Goal: Book appointment/travel/reservation

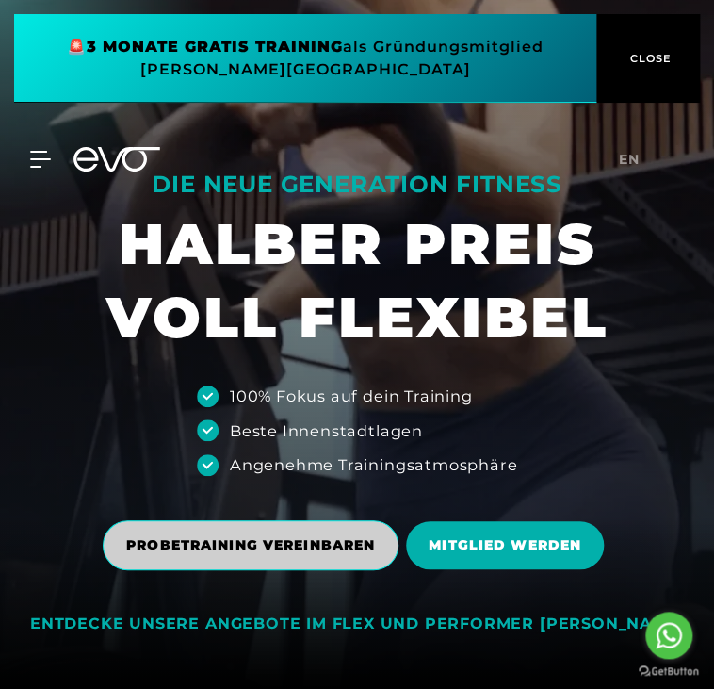
click at [349, 533] on span "PROBETRAINING VEREINBAREN" at bounding box center [251, 545] width 296 height 50
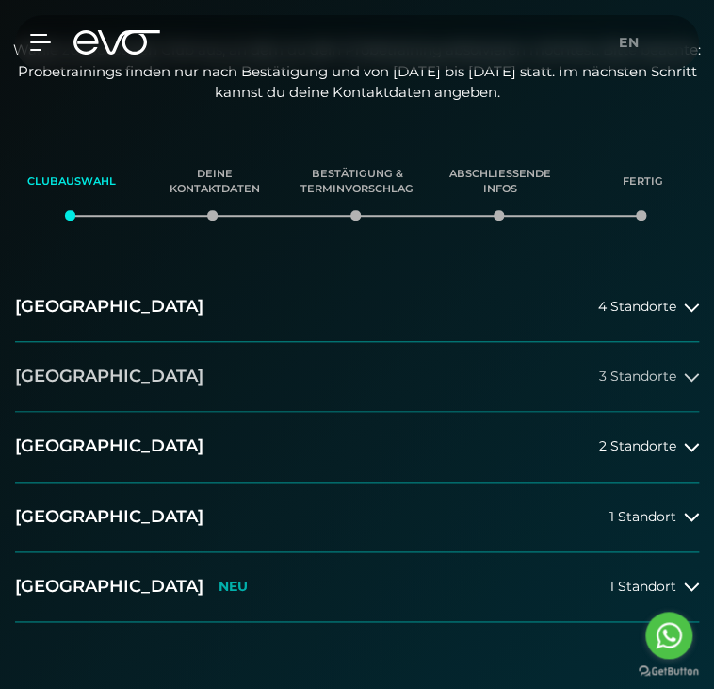
scroll to position [283, 0]
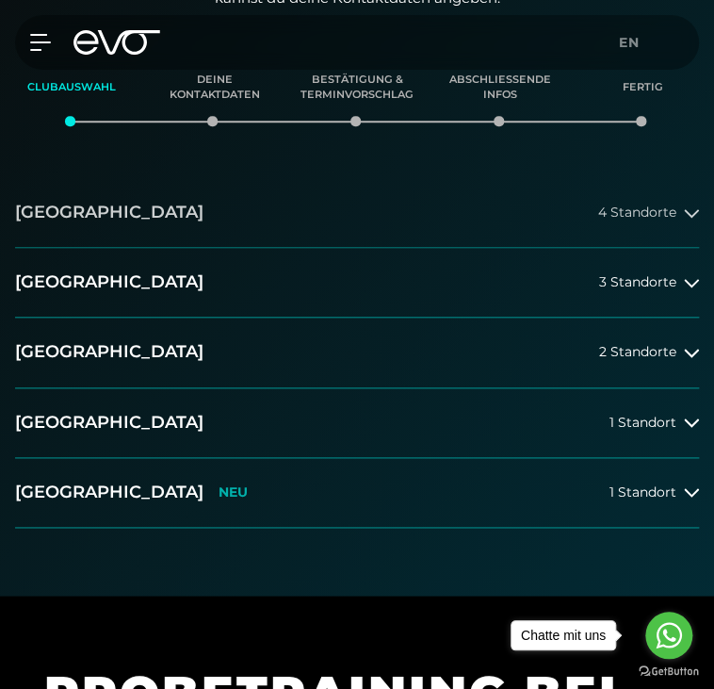
click at [400, 218] on button "[GEOGRAPHIC_DATA] 4 Standorte" at bounding box center [357, 213] width 684 height 70
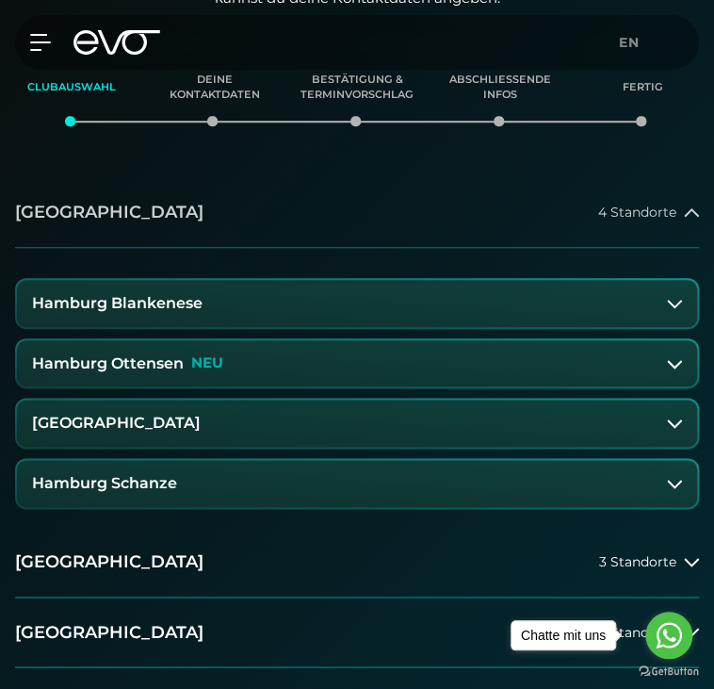
click at [347, 189] on button "[GEOGRAPHIC_DATA] 4 Standorte" at bounding box center [357, 213] width 684 height 70
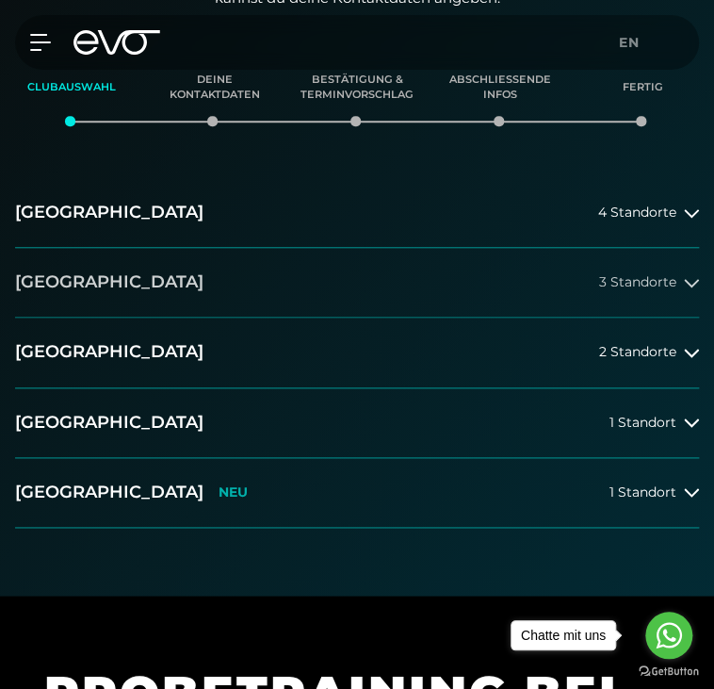
click at [264, 287] on button "[GEOGRAPHIC_DATA] 3 Standorte" at bounding box center [357, 283] width 684 height 70
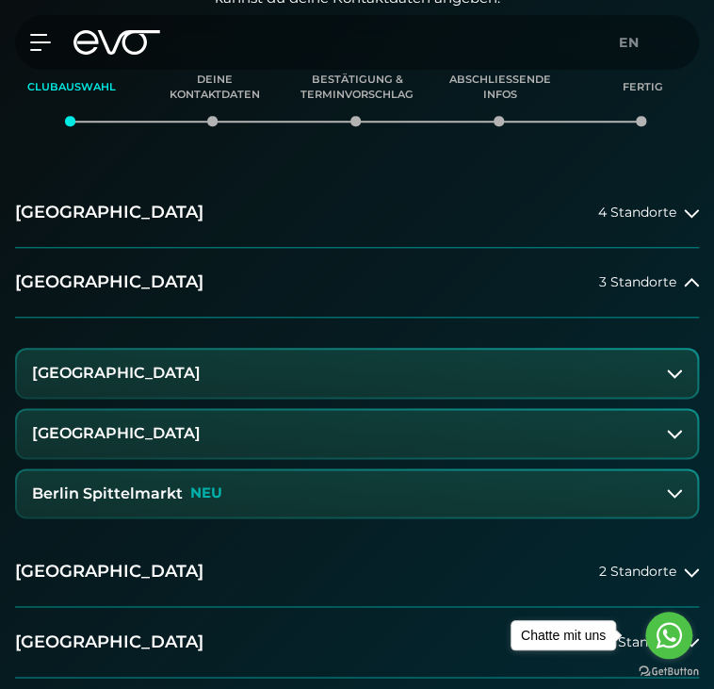
click at [125, 442] on button "[GEOGRAPHIC_DATA]" at bounding box center [357, 433] width 681 height 47
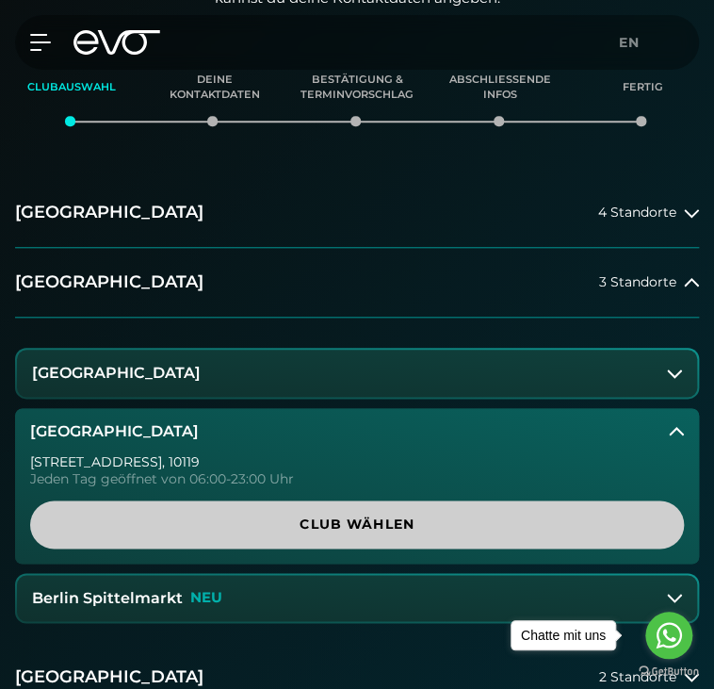
click at [346, 525] on span "Club wählen" at bounding box center [357, 525] width 609 height 20
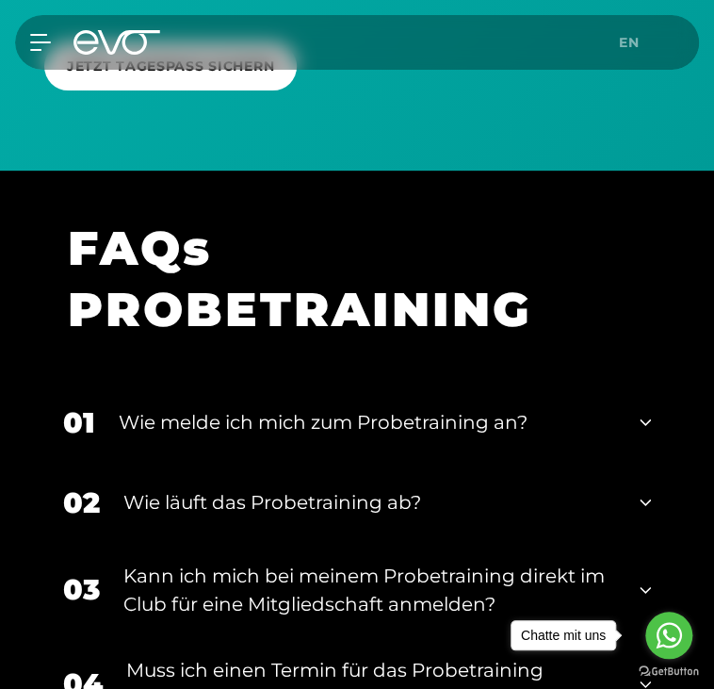
scroll to position [1688, 0]
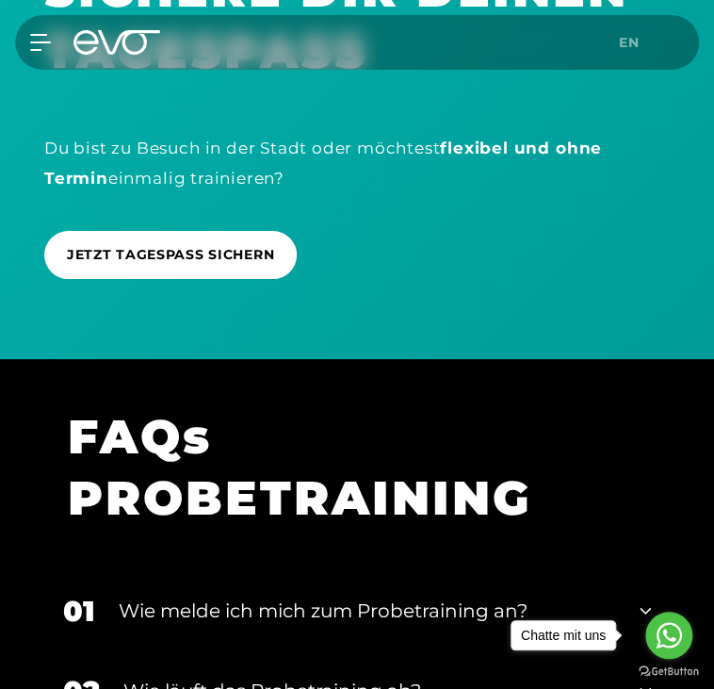
click at [210, 217] on div "JETZT TAGESPASS SICHERN" at bounding box center [357, 255] width 626 height 76
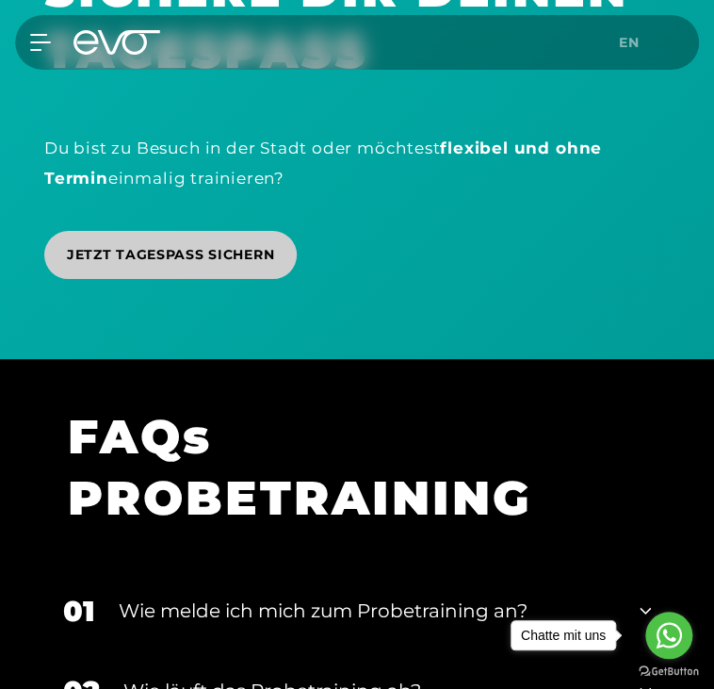
click at [196, 249] on span "JETZT TAGESPASS SICHERN" at bounding box center [170, 255] width 207 height 20
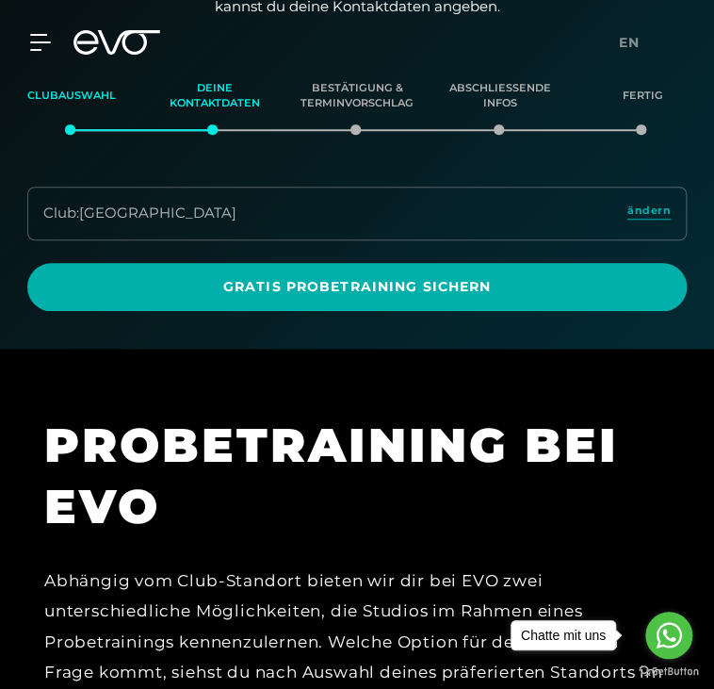
scroll to position [0, 0]
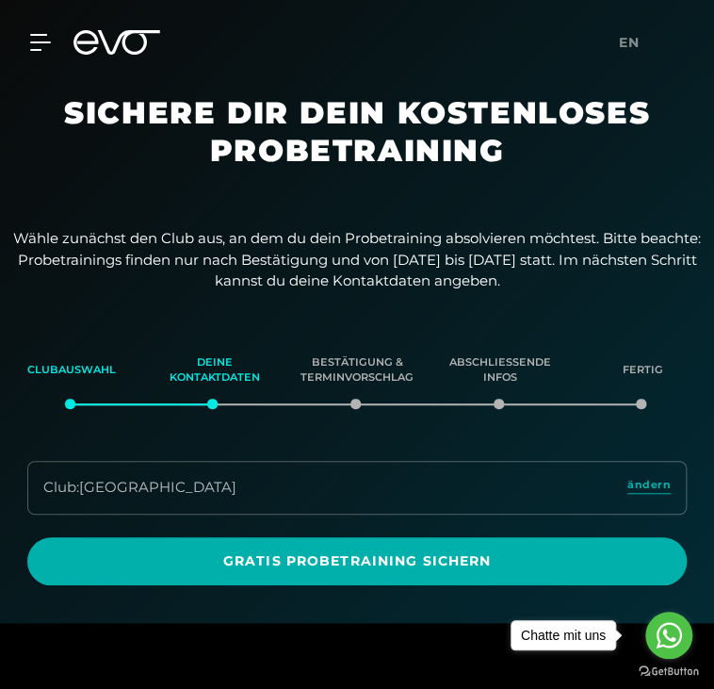
click at [206, 484] on div "Club : [GEOGRAPHIC_DATA]" at bounding box center [139, 488] width 193 height 22
click at [652, 485] on span "ändern" at bounding box center [649, 485] width 43 height 16
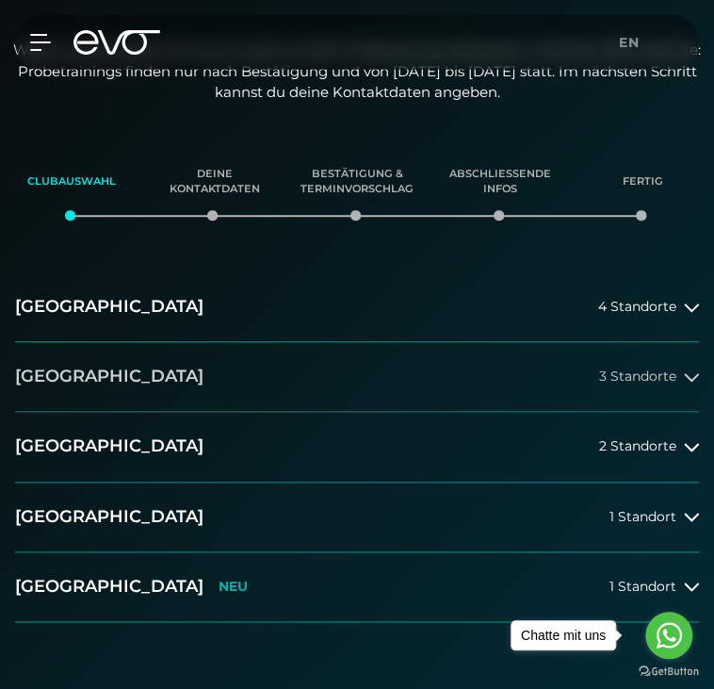
click at [251, 360] on button "[GEOGRAPHIC_DATA] 3 Standorte" at bounding box center [357, 377] width 684 height 70
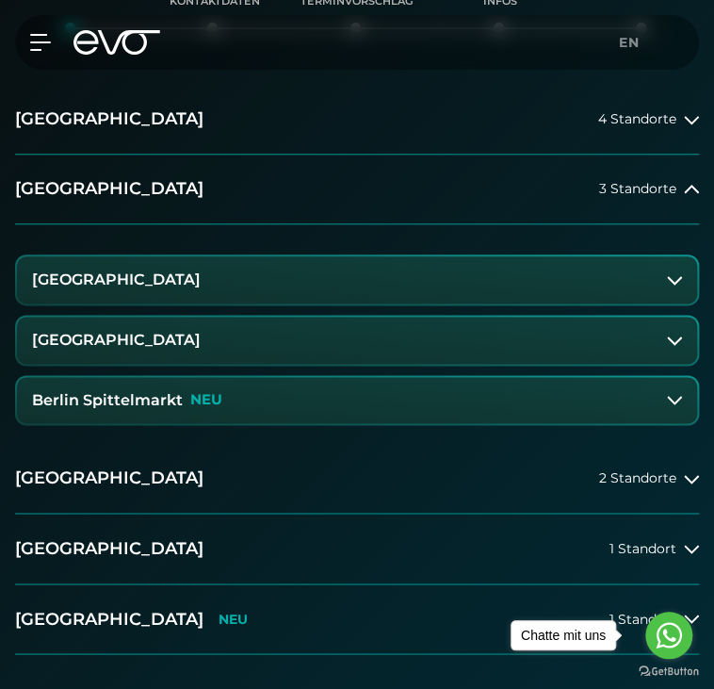
scroll to position [377, 0]
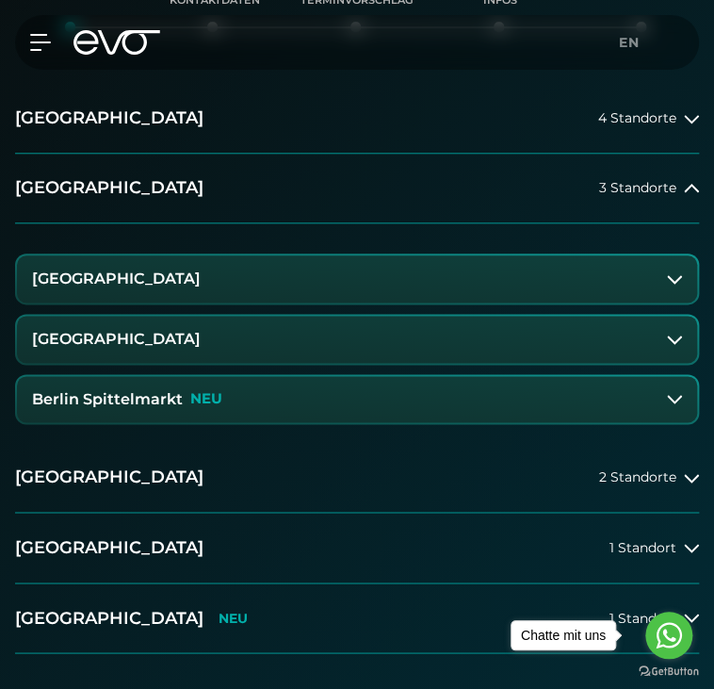
click at [192, 396] on p "NEU" at bounding box center [206, 399] width 32 height 16
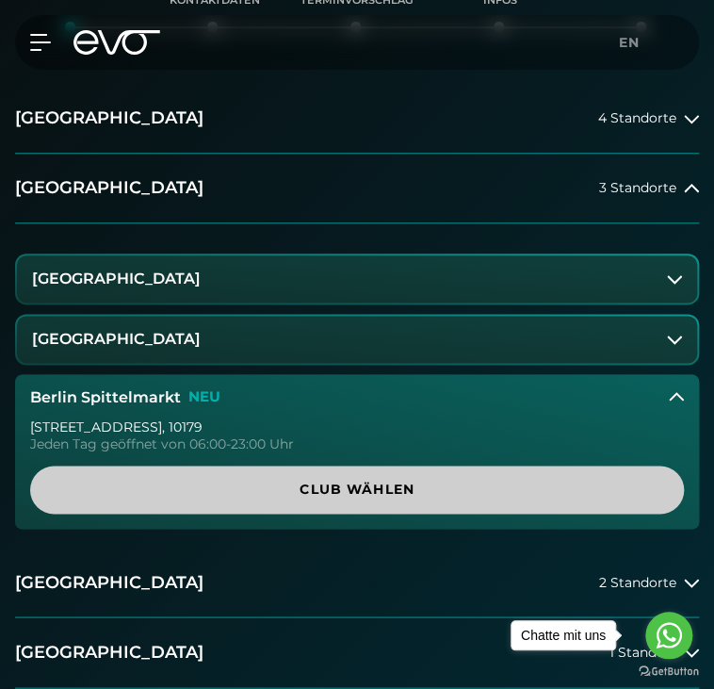
click at [320, 503] on span "Club wählen" at bounding box center [357, 490] width 654 height 48
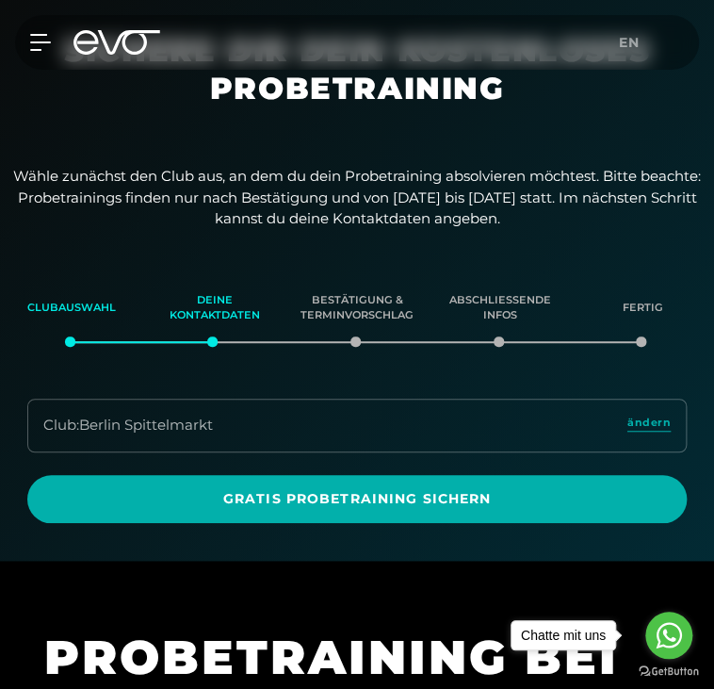
scroll to position [52, 0]
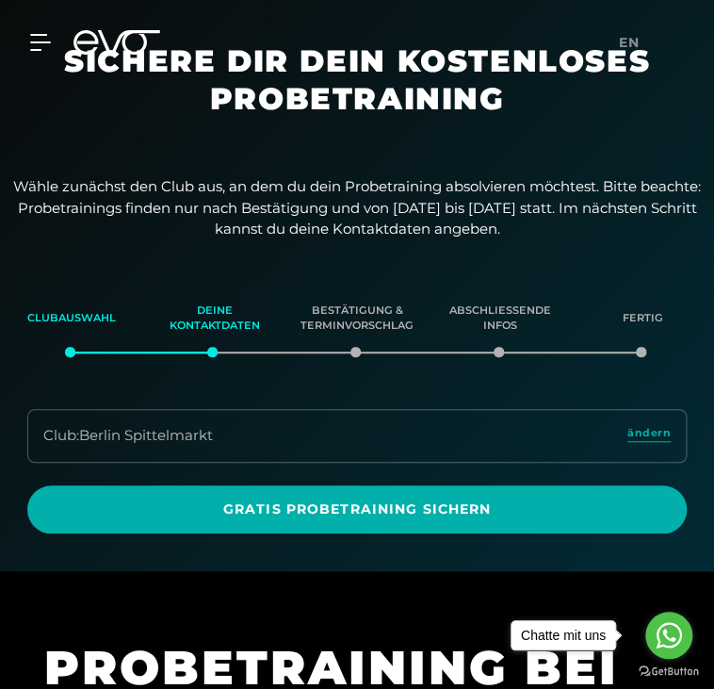
click at [377, 435] on div "Club : Berlin Spittelmarkt ändern" at bounding box center [357, 436] width 660 height 54
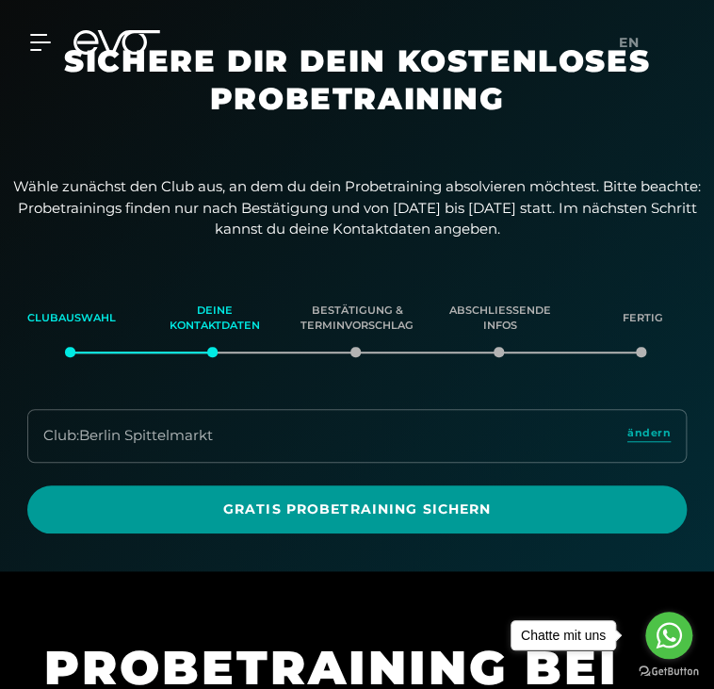
click at [323, 524] on span "Gratis Probetraining sichern" at bounding box center [357, 509] width 660 height 48
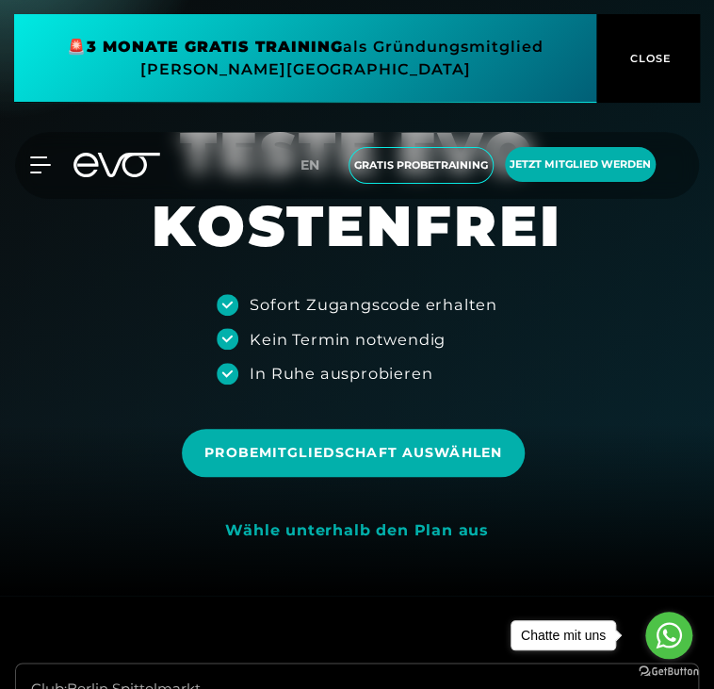
scroll to position [94, 0]
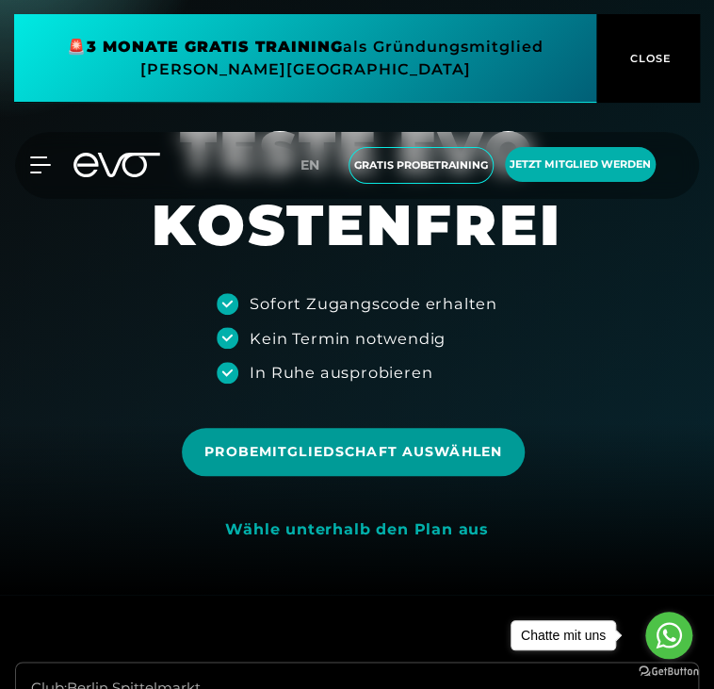
click at [357, 463] on span "Probemitgliedschaft auswählen" at bounding box center [353, 452] width 342 height 48
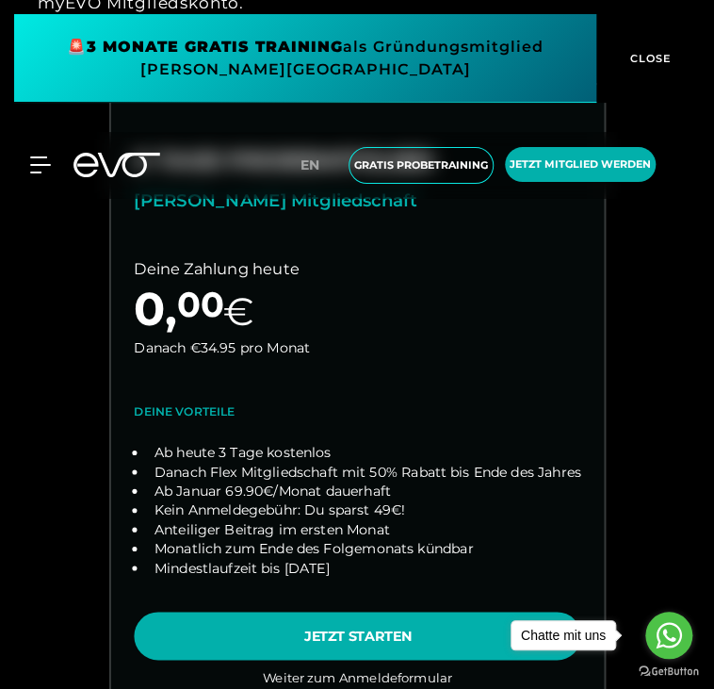
scroll to position [1175, 0]
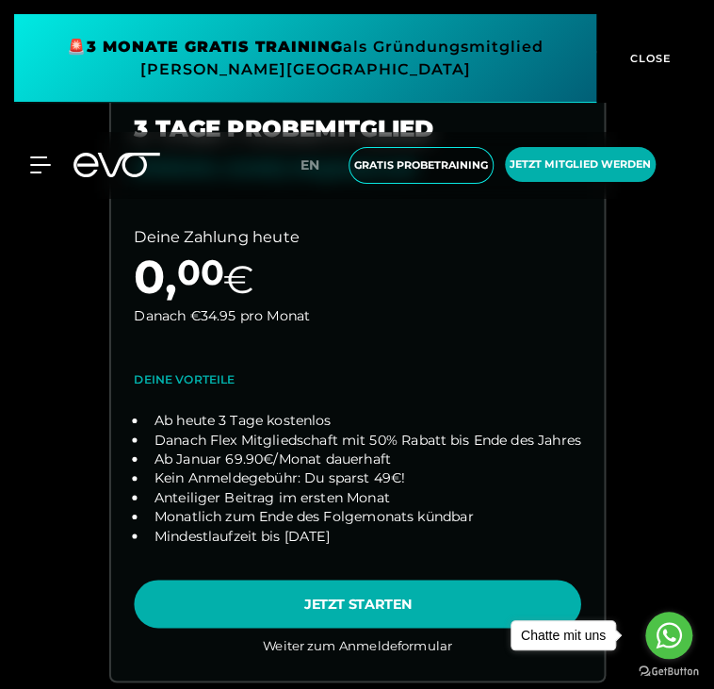
click at [354, 591] on link "choose plan" at bounding box center [356, 368] width 493 height 628
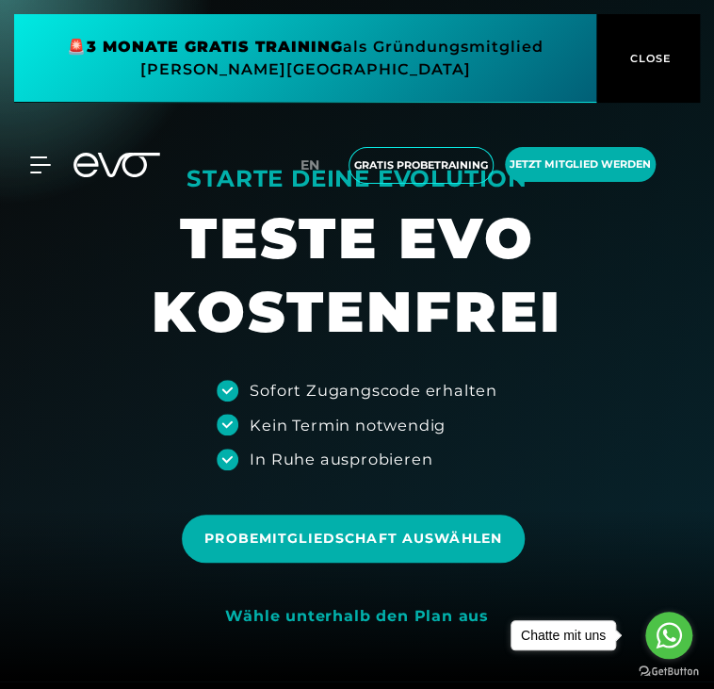
scroll to position [0, 0]
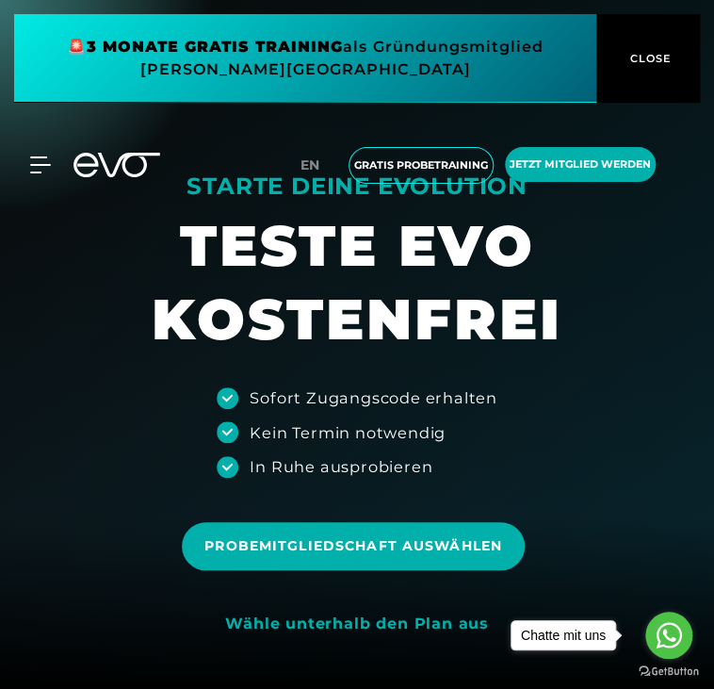
click at [671, 52] on span "CLOSE" at bounding box center [649, 58] width 104 height 17
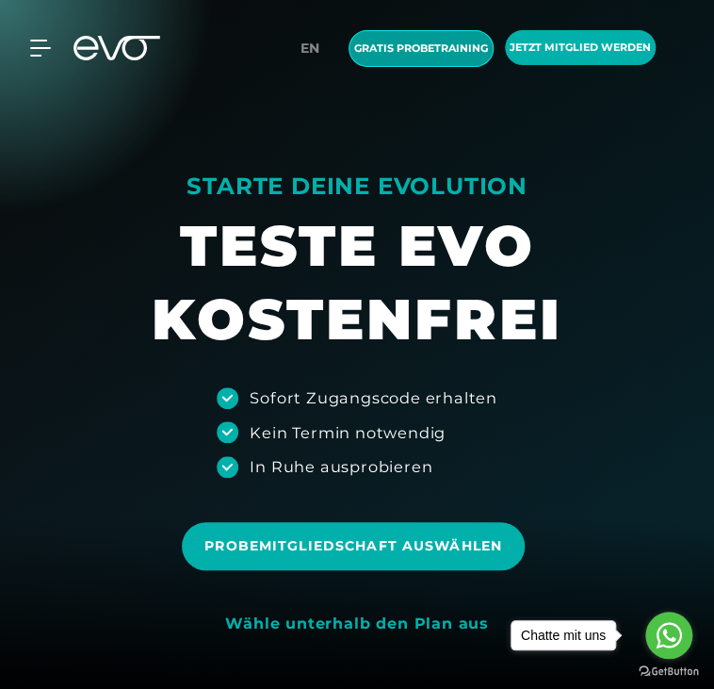
click at [421, 42] on span "Gratis Probetraining" at bounding box center [421, 49] width 134 height 16
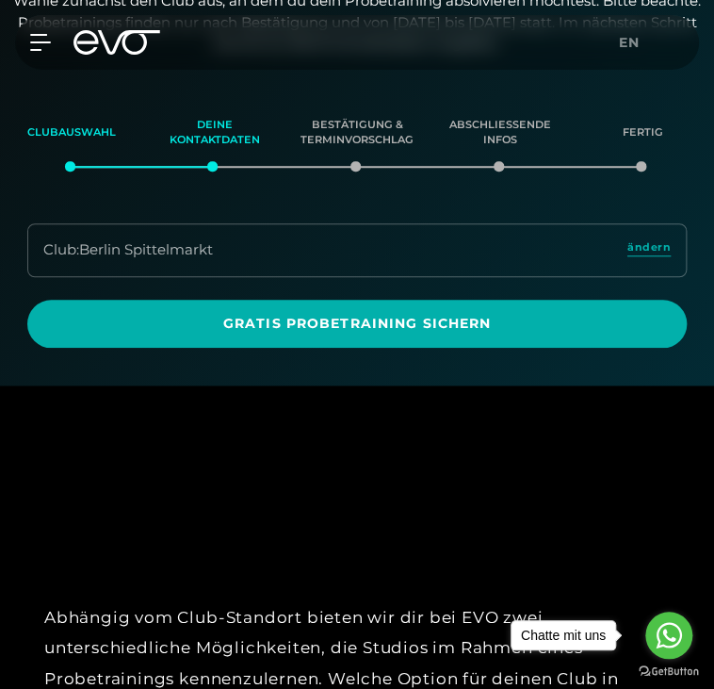
scroll to position [240, 0]
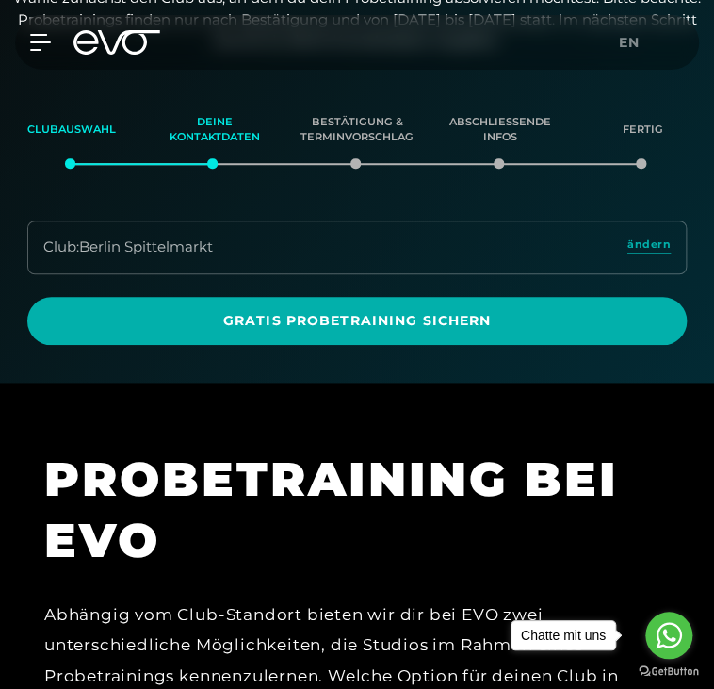
click at [632, 255] on link "ändern" at bounding box center [649, 248] width 43 height 22
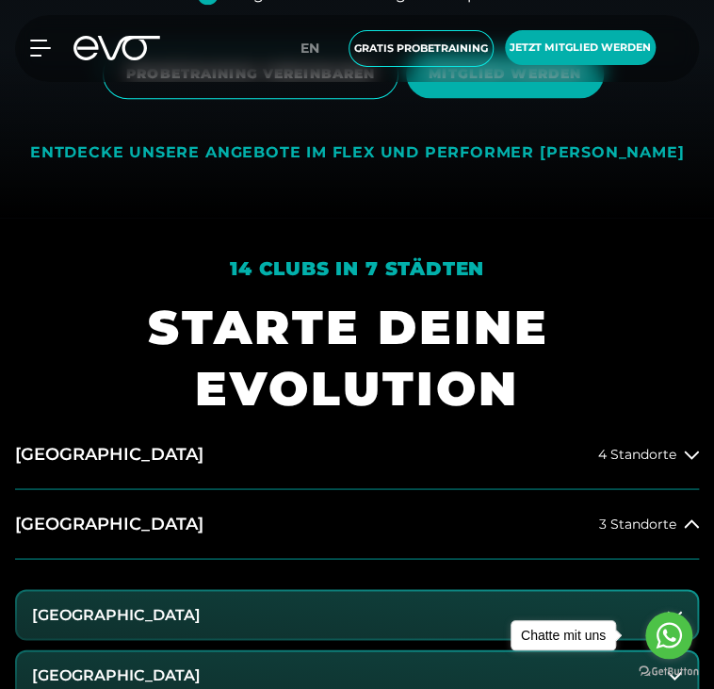
scroll to position [848, 0]
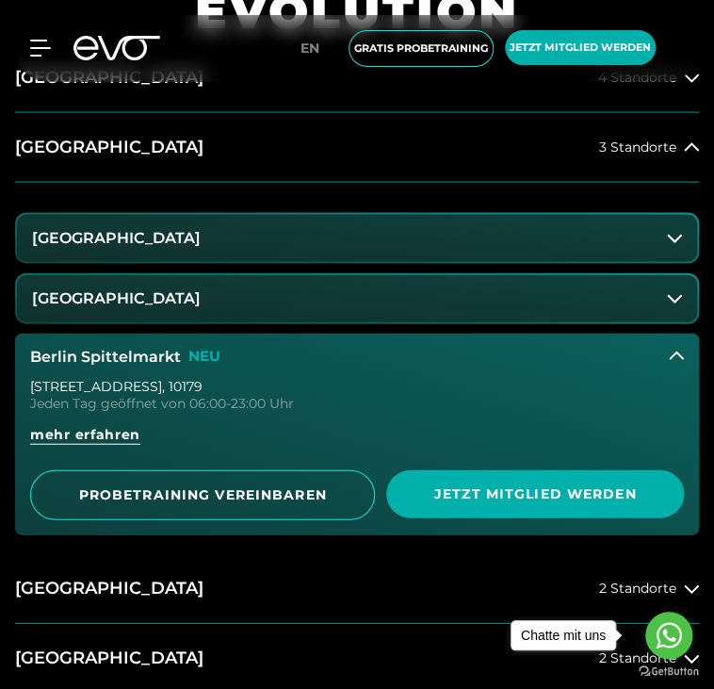
click at [201, 299] on h3 "[GEOGRAPHIC_DATA]" at bounding box center [116, 297] width 169 height 17
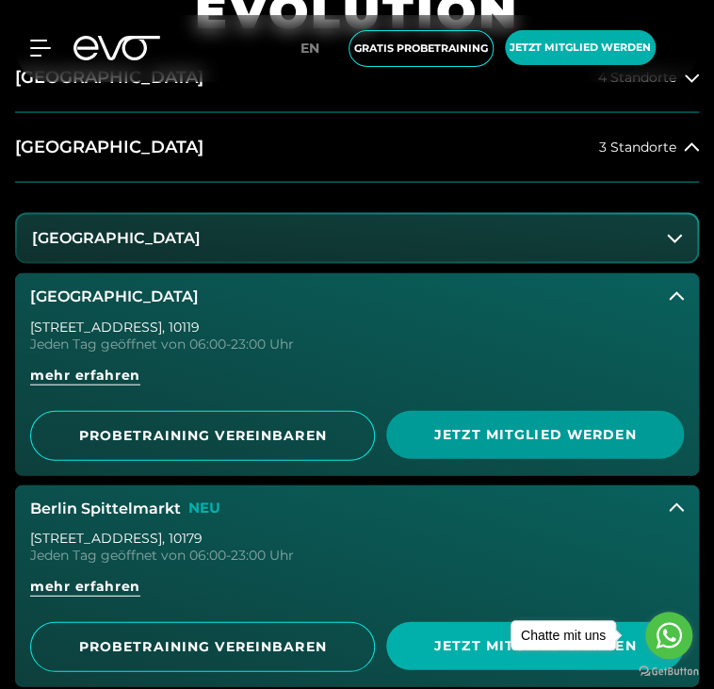
click at [484, 425] on span "Jetzt Mitglied werden" at bounding box center [535, 434] width 253 height 20
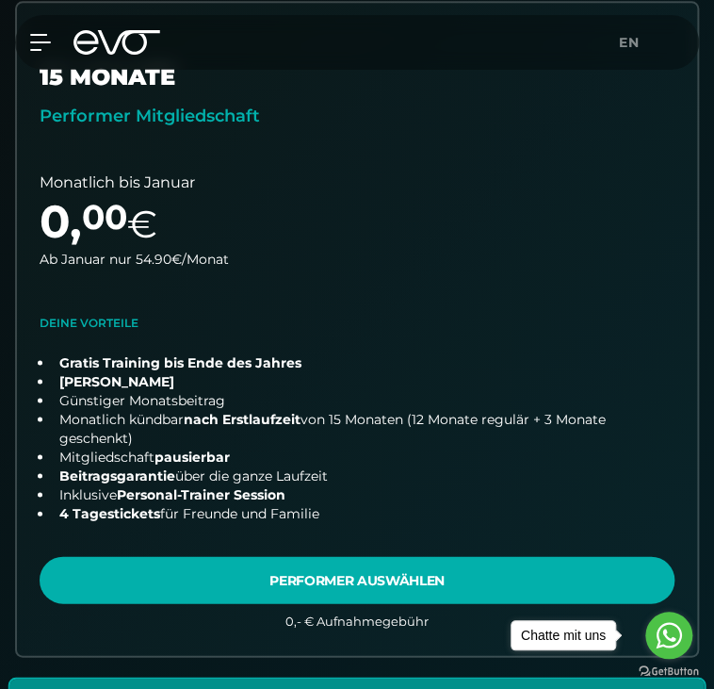
scroll to position [566, 0]
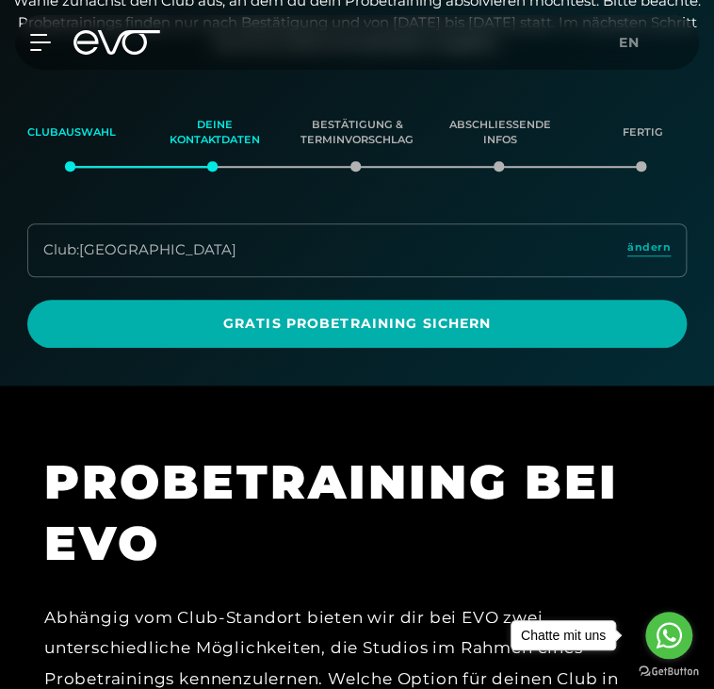
scroll to position [240, 0]
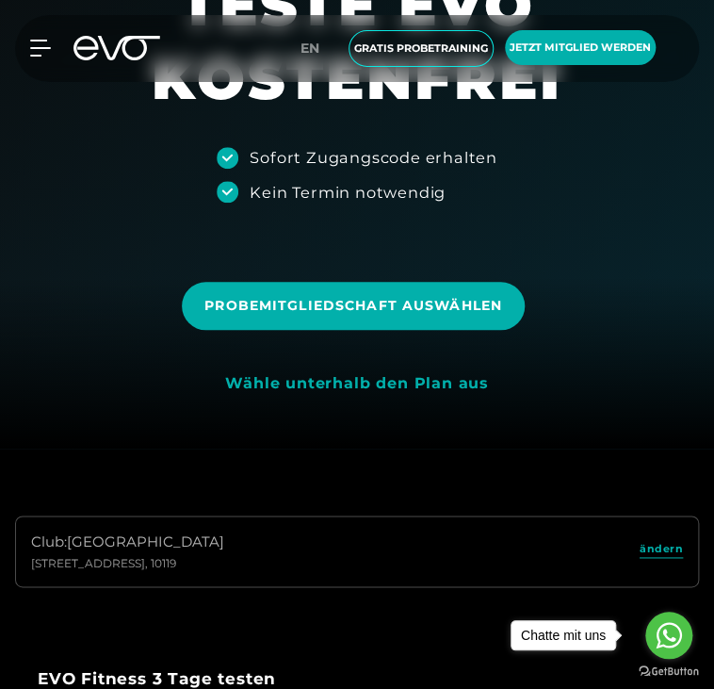
scroll to position [94, 0]
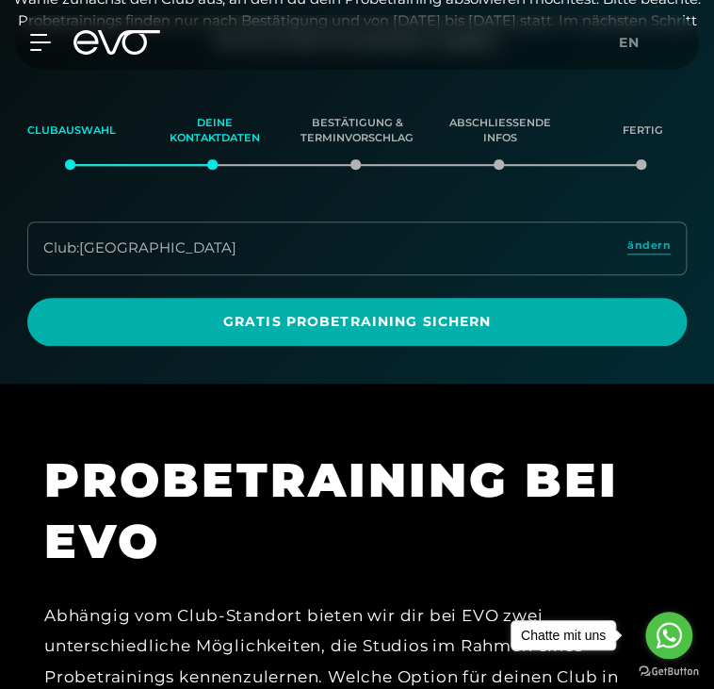
scroll to position [240, 0]
